Goal: Information Seeking & Learning: Find specific fact

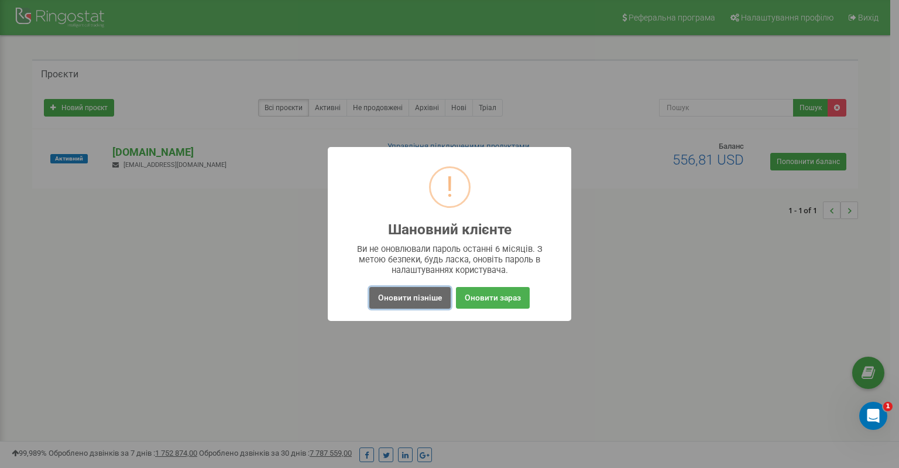
click at [421, 299] on button "Оновити пізніше" at bounding box center [409, 298] width 81 height 22
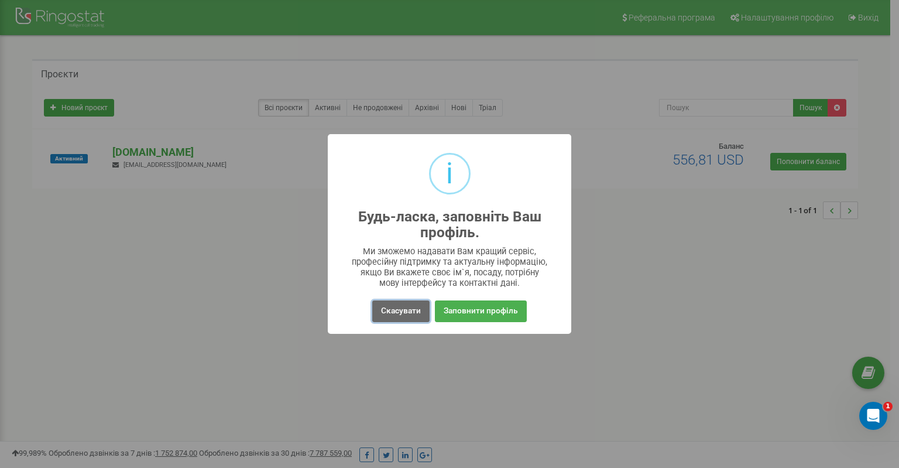
click at [399, 314] on button "Скасувати" at bounding box center [400, 311] width 57 height 22
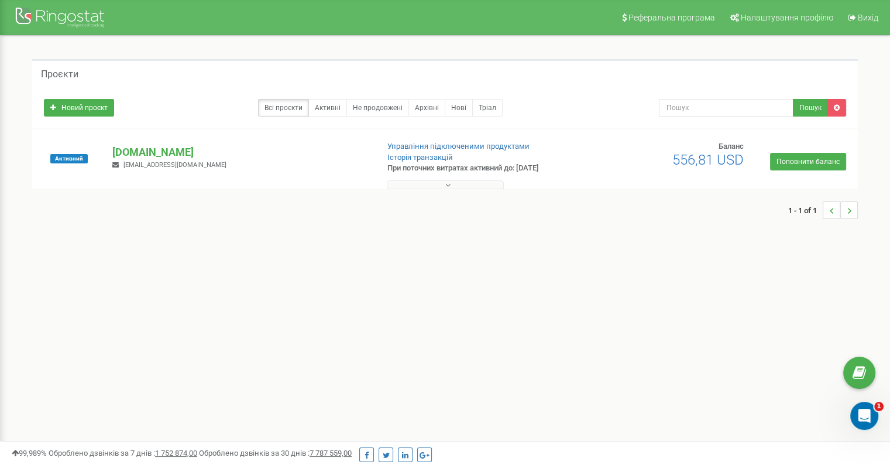
click at [448, 183] on icon at bounding box center [447, 185] width 5 height 8
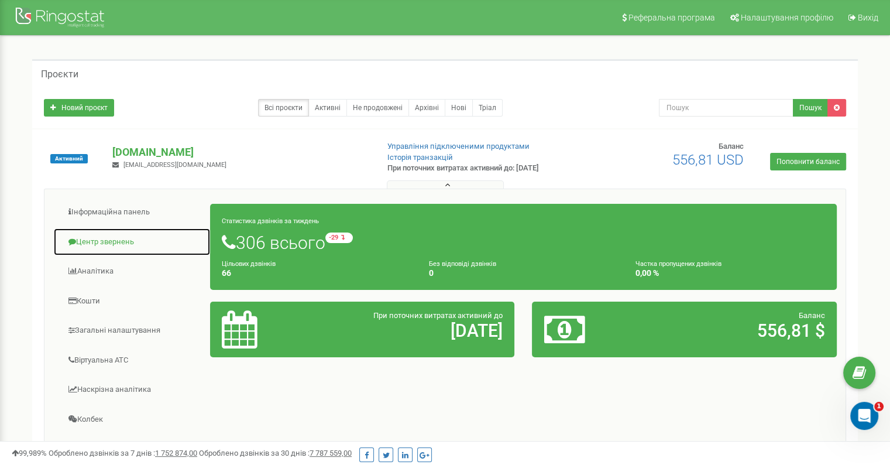
click at [126, 241] on link "Центр звернень" at bounding box center [131, 242] width 157 height 29
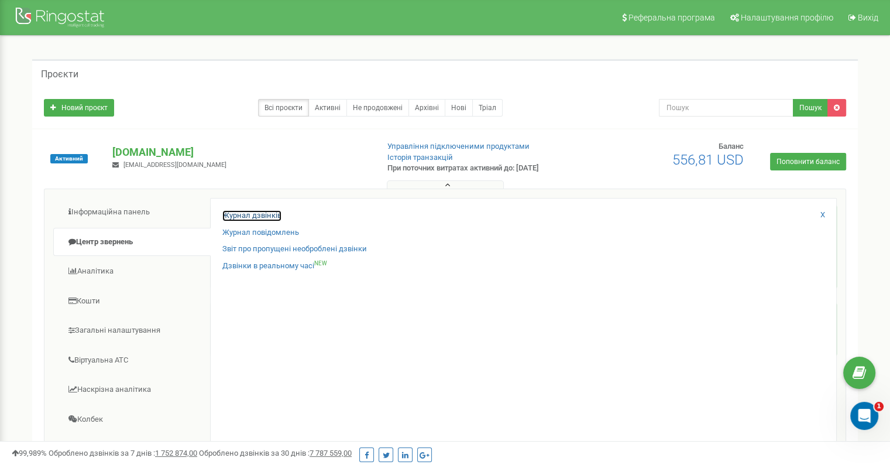
click at [279, 214] on link "Журнал дзвінків" at bounding box center [251, 215] width 59 height 11
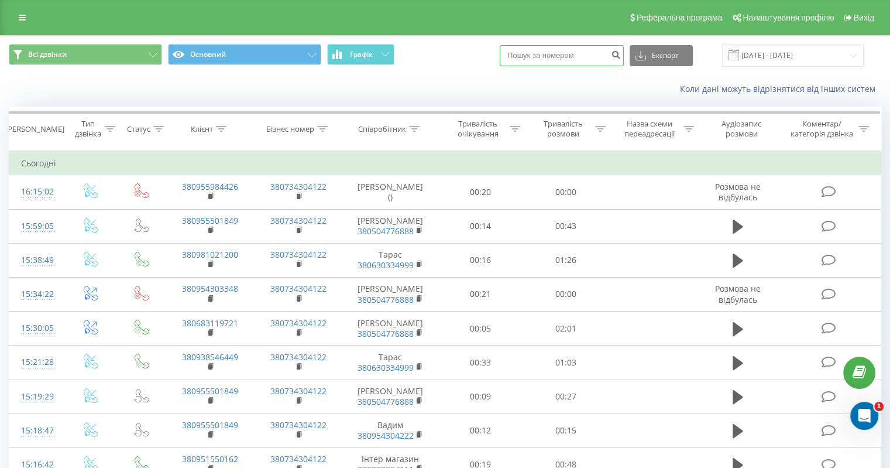
click at [578, 53] on input at bounding box center [562, 55] width 124 height 21
type input "0997806396"
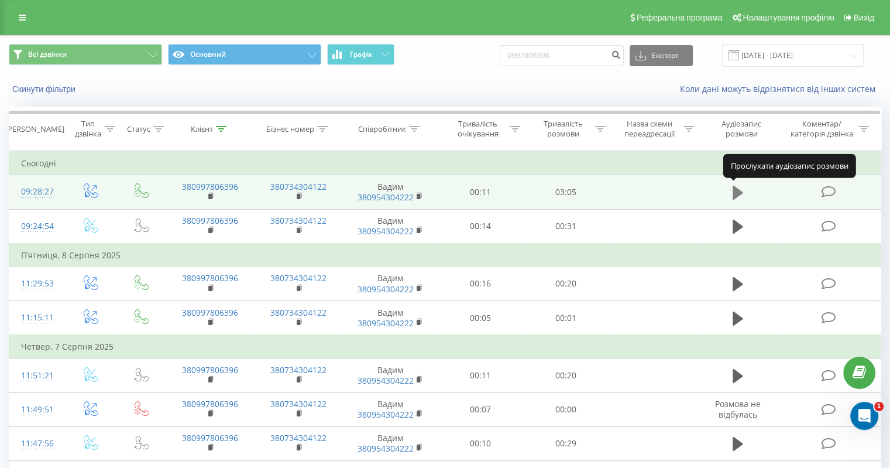
click at [730, 191] on button at bounding box center [738, 193] width 18 height 18
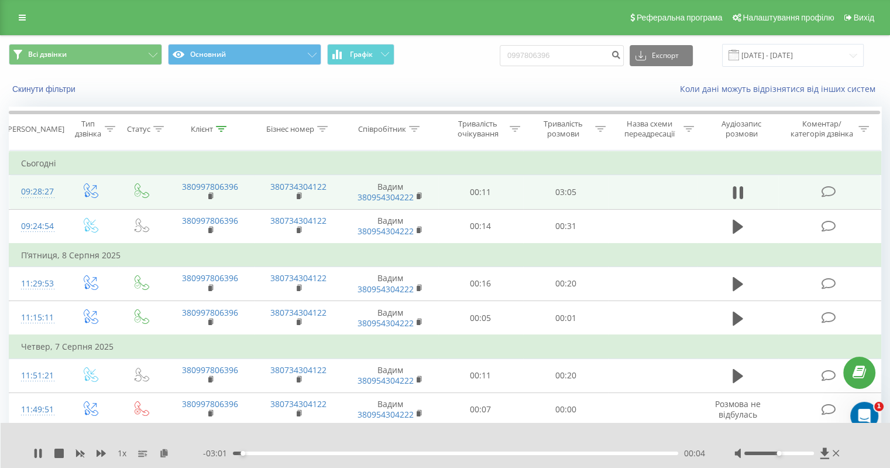
drag, startPoint x: 771, startPoint y: 451, endPoint x: 777, endPoint y: 455, distance: 6.7
click at [777, 455] on div at bounding box center [789, 453] width 108 height 12
drag, startPoint x: 781, startPoint y: 454, endPoint x: 788, endPoint y: 454, distance: 7.0
click at [788, 454] on div at bounding box center [789, 453] width 108 height 12
drag, startPoint x: 782, startPoint y: 454, endPoint x: 806, endPoint y: 452, distance: 24.1
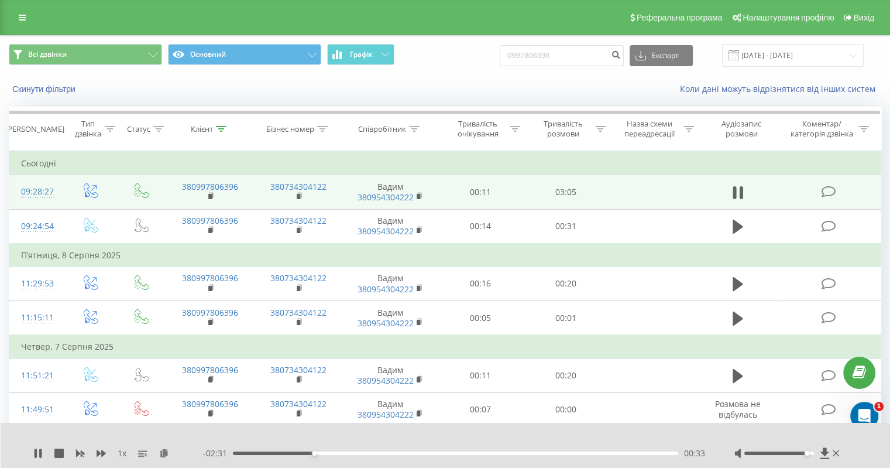
click at [806, 452] on div at bounding box center [779, 453] width 70 height 4
click at [35, 451] on icon at bounding box center [36, 452] width 2 height 9
